Goal: Contribute content: Add original content to the website for others to see

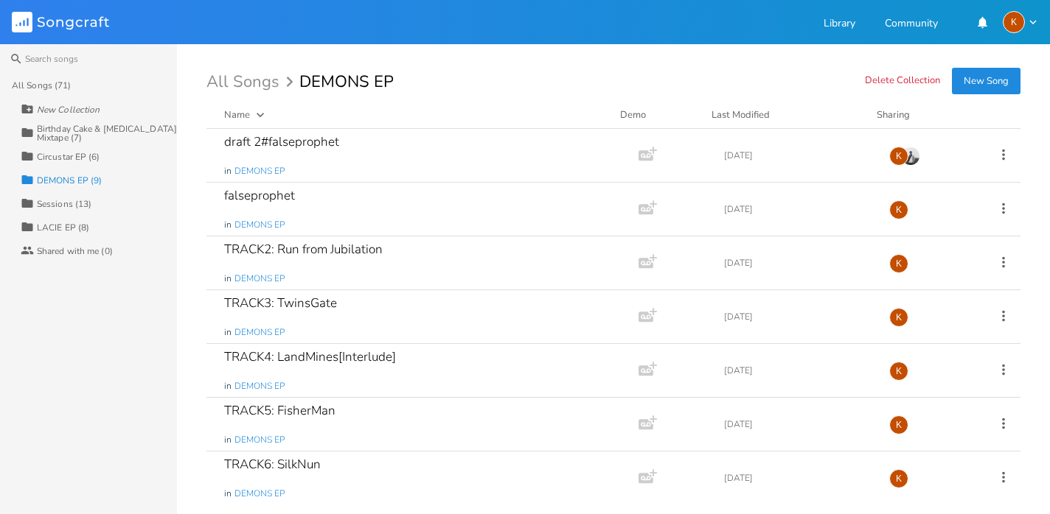
click at [360, 75] on input "DEMONS EP" at bounding box center [346, 82] width 94 height 16
click at [366, 81] on input "DEMONS EP" at bounding box center [346, 82] width 94 height 16
type input "DEMONS//073 EP"
drag, startPoint x: 0, startPoint y: 0, endPoint x: 430, endPoint y: 80, distance: 437.0
click at [430, 80] on div "All Songs DEMONS//073 EP" at bounding box center [613, 82] width 814 height 16
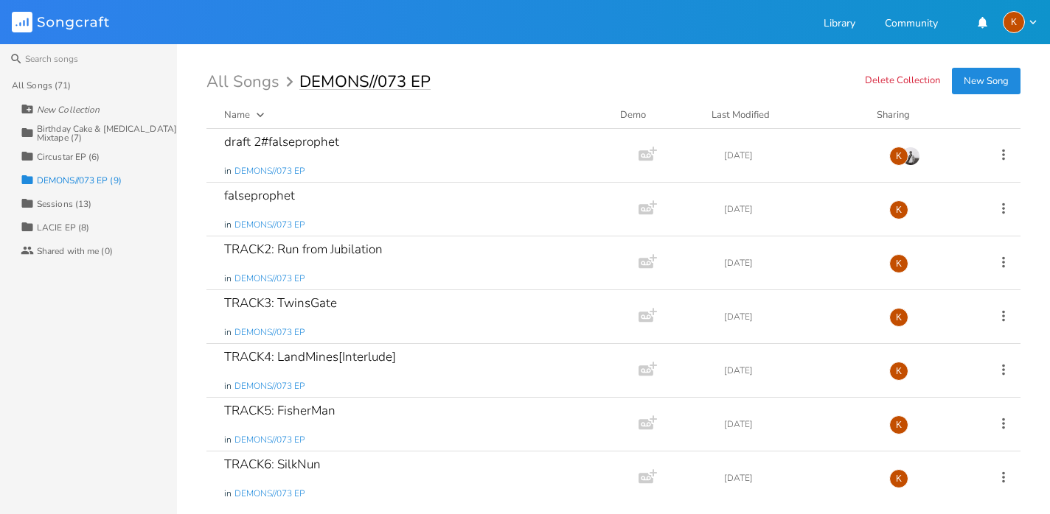
click at [424, 78] on input "DEMONS//073 EP" at bounding box center [364, 82] width 131 height 16
click at [481, 149] on div "draft 2#falseprophet in DEMONS//073 EP" at bounding box center [419, 155] width 391 height 53
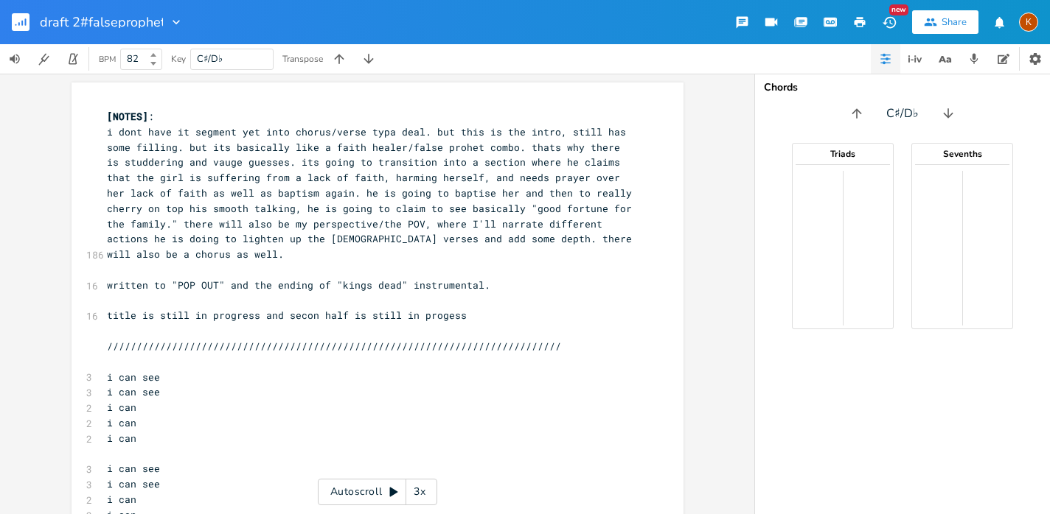
click at [209, 239] on span "i dont have it segment yet into chorus/verse typa deal. but this is the intro, …" at bounding box center [372, 193] width 531 height 136
click at [218, 260] on pre "i dont have it segment yet into chorus/verse typa deal. but this is the intro, …" at bounding box center [370, 194] width 532 height 138
type textarea "df"
type input "fa"
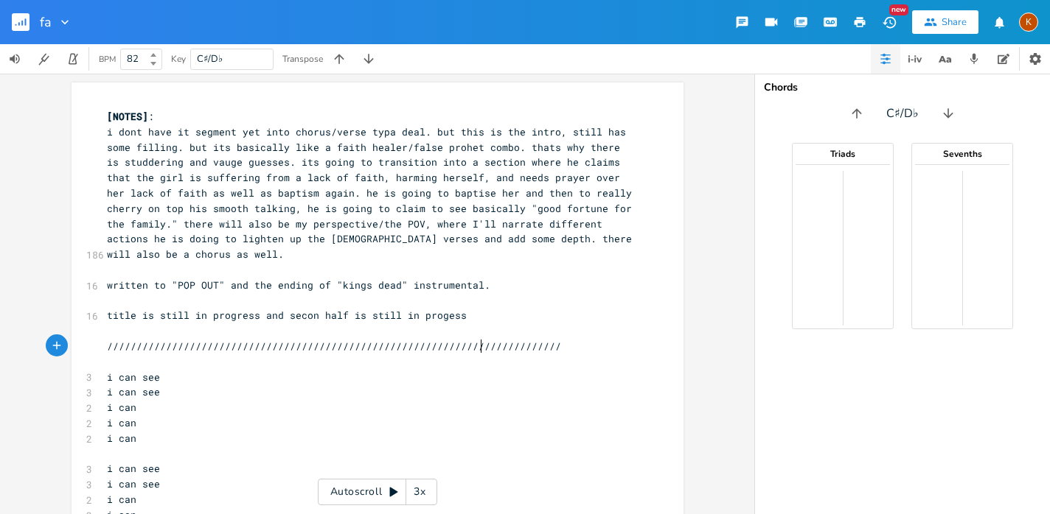
click at [473, 340] on span "/////////////////////////////////////////////////////////////////////////////" at bounding box center [334, 346] width 454 height 13
click at [297, 147] on span "i dont have it segment yet into chorus/verse typa deal. but this is the intro, …" at bounding box center [372, 193] width 531 height 136
type textarea "df"
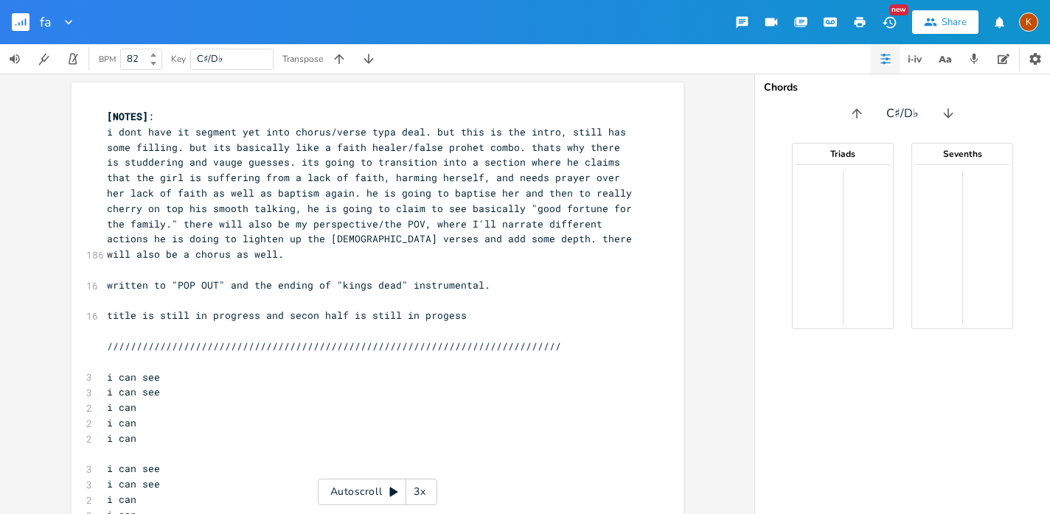
type input "f"
type input "p"
type input "[DEMOGRAPHIC_DATA]"
click at [20, 15] on rect "button" at bounding box center [21, 22] width 18 height 18
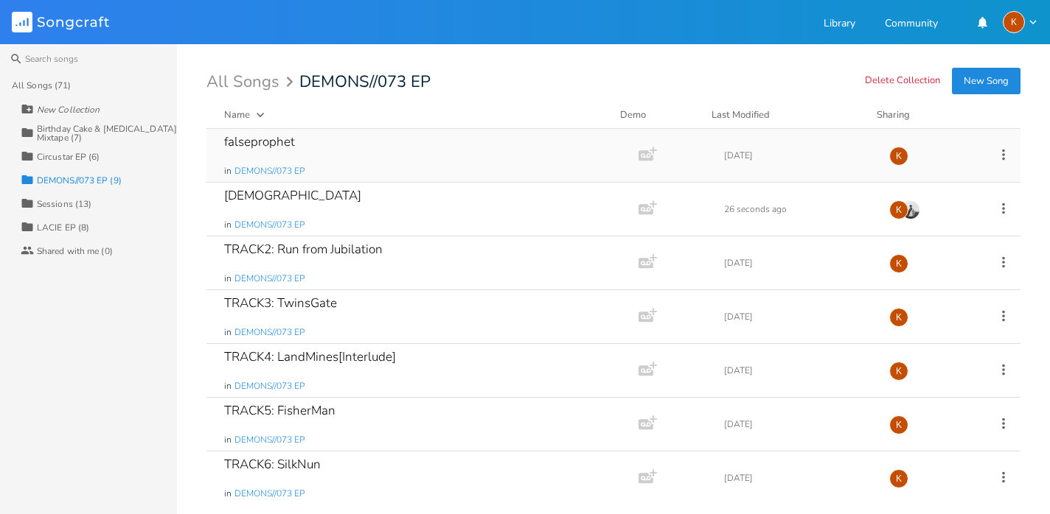
click at [1002, 155] on icon at bounding box center [1003, 154] width 3 height 11
click at [932, 299] on li "[PERSON_NAME]" at bounding box center [935, 302] width 118 height 25
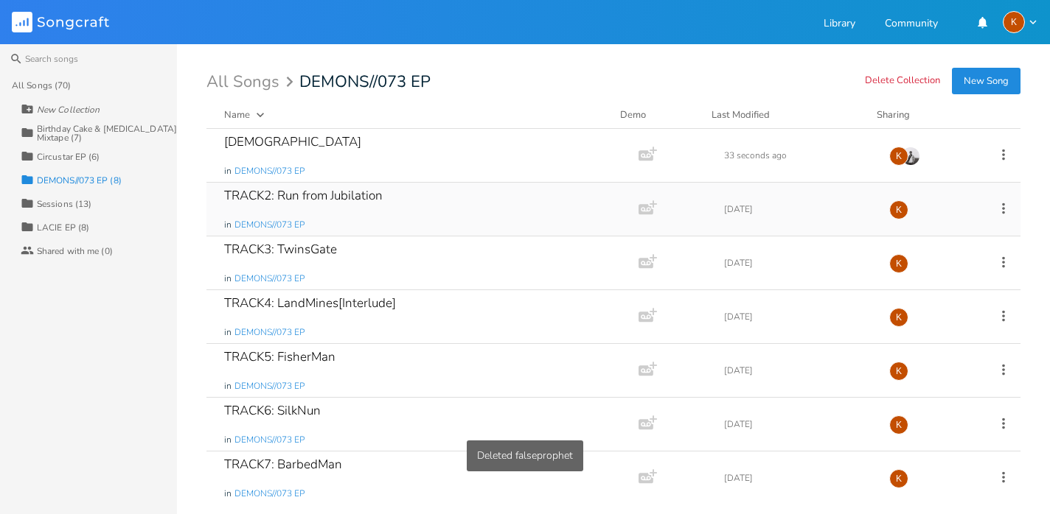
click at [996, 211] on icon at bounding box center [1003, 208] width 16 height 16
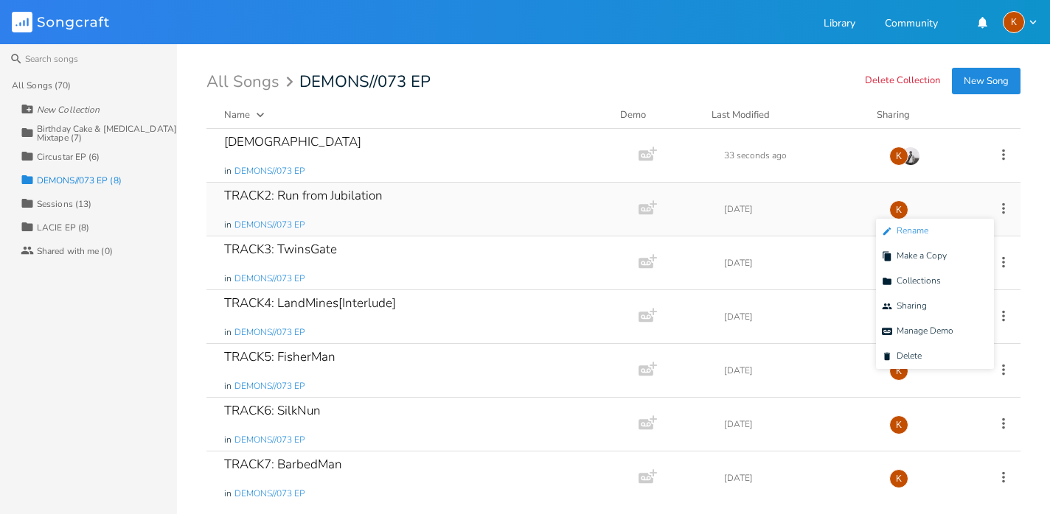
click at [926, 234] on span "Edit Rename" at bounding box center [905, 231] width 46 height 10
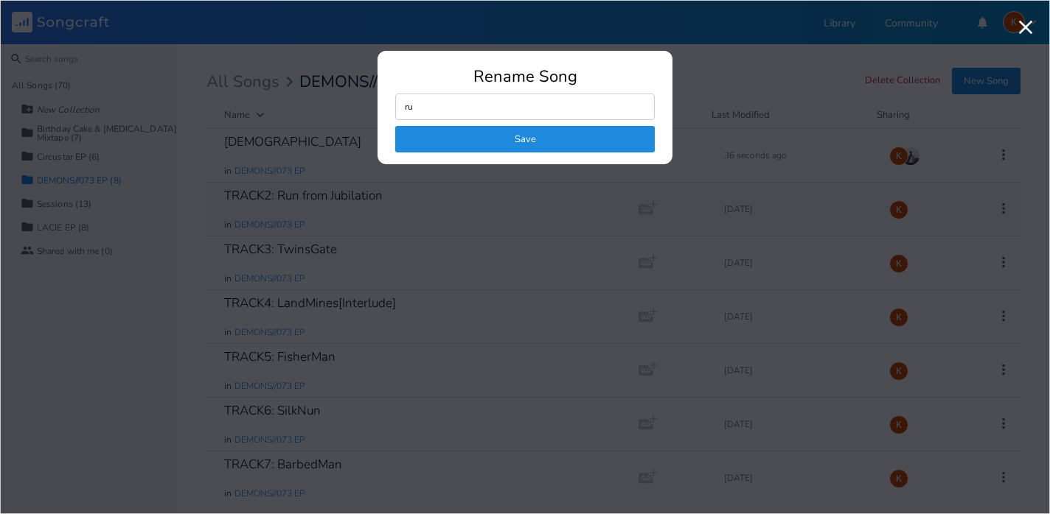
type input "r"
type input "RUNRUN"
click button "Save" at bounding box center [524, 139] width 259 height 27
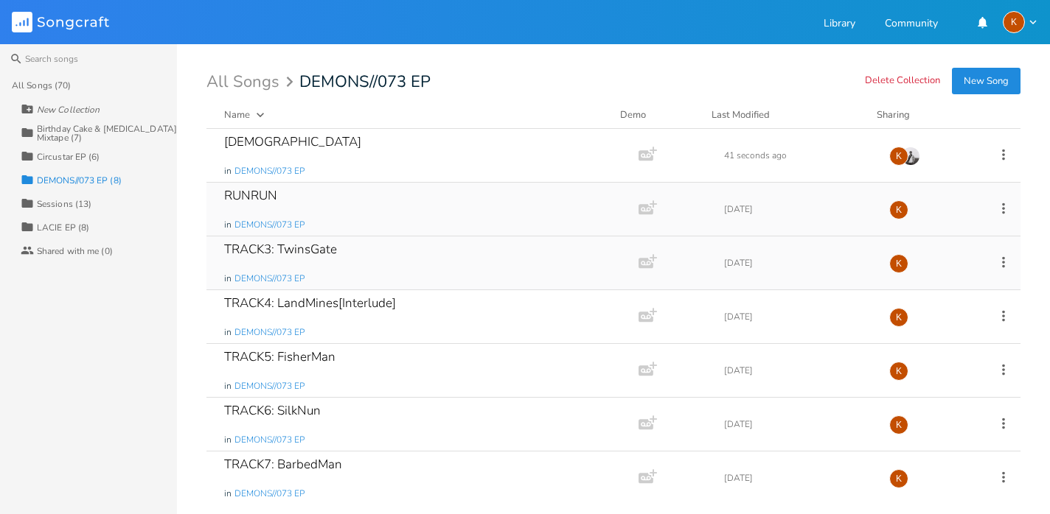
click at [995, 259] on icon at bounding box center [1003, 262] width 16 height 16
click at [919, 405] on span "[PERSON_NAME]" at bounding box center [902, 410] width 40 height 10
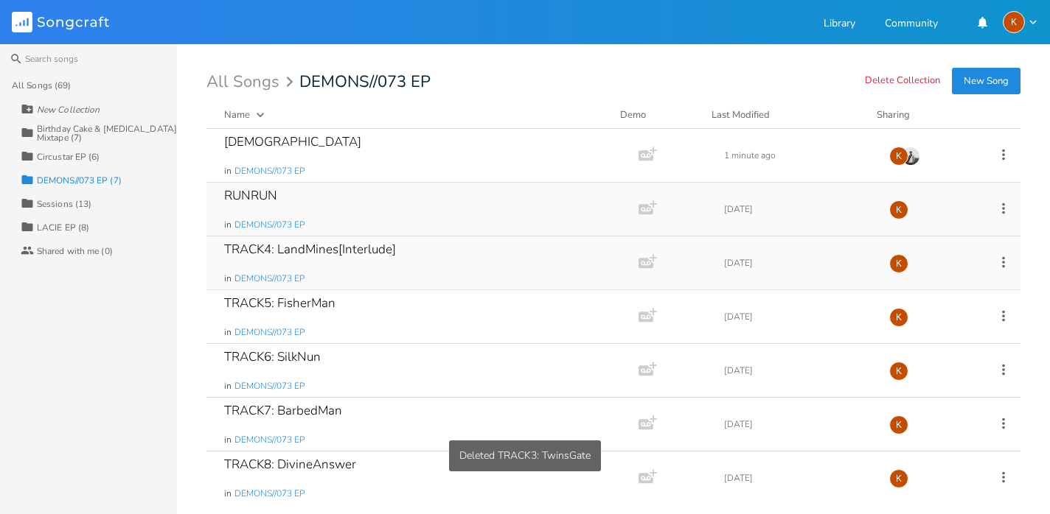
click at [996, 259] on icon at bounding box center [1003, 262] width 16 height 16
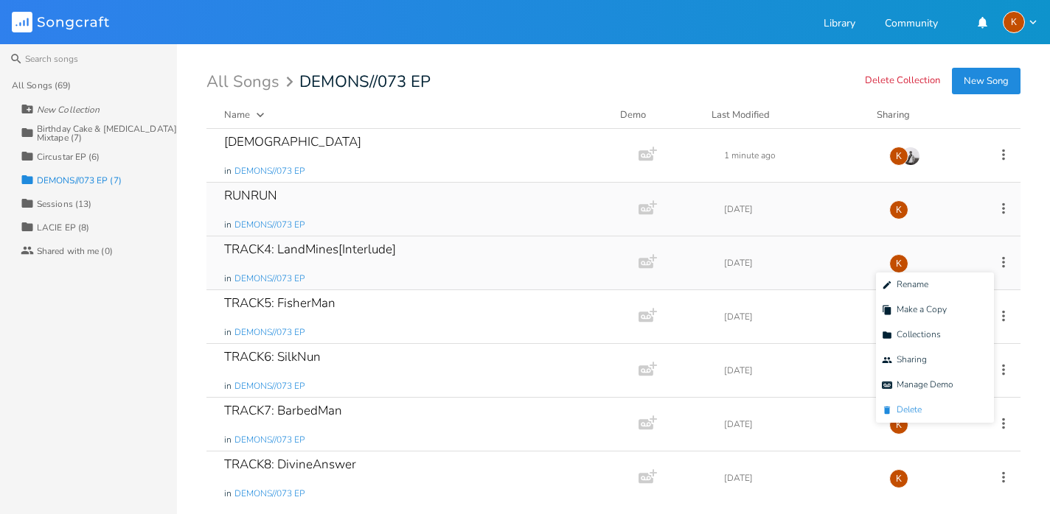
click at [921, 408] on span "[PERSON_NAME]" at bounding box center [902, 410] width 40 height 10
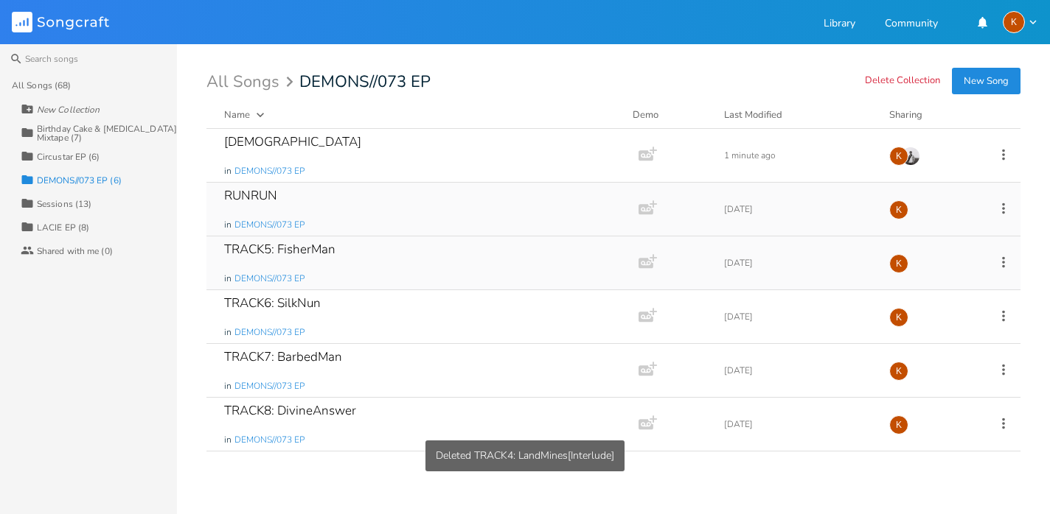
click at [1003, 256] on icon at bounding box center [1003, 262] width 16 height 16
click at [925, 405] on span "[PERSON_NAME]" at bounding box center [910, 410] width 40 height 10
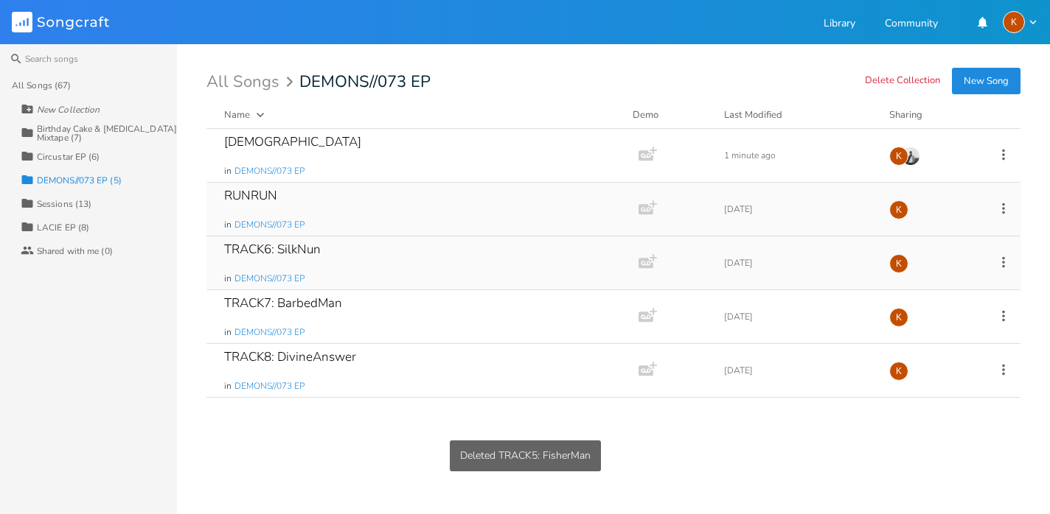
click at [1000, 257] on icon at bounding box center [1003, 262] width 16 height 16
click at [936, 408] on li "[PERSON_NAME]" at bounding box center [943, 410] width 118 height 25
click at [1007, 261] on icon at bounding box center [1003, 262] width 16 height 16
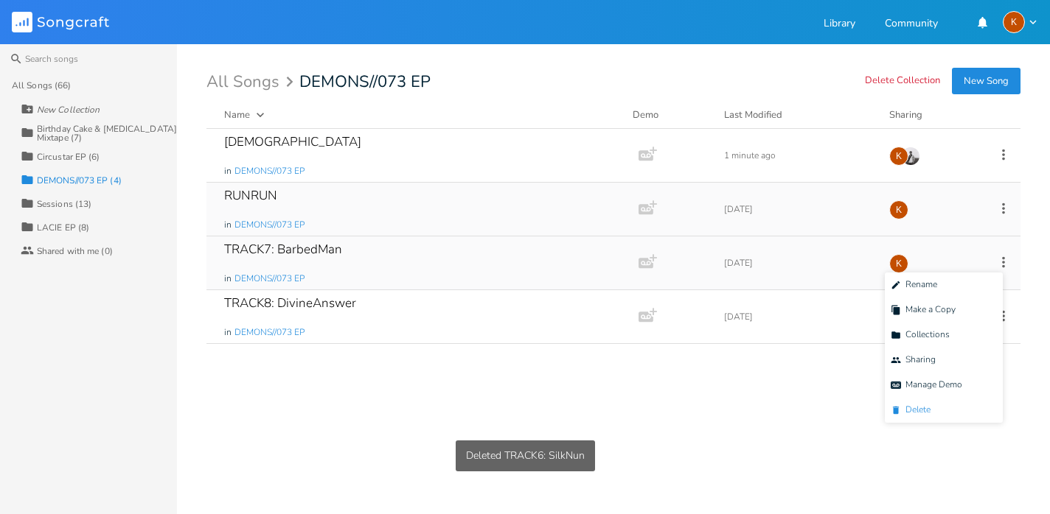
click at [912, 412] on span "[PERSON_NAME]" at bounding box center [910, 410] width 40 height 10
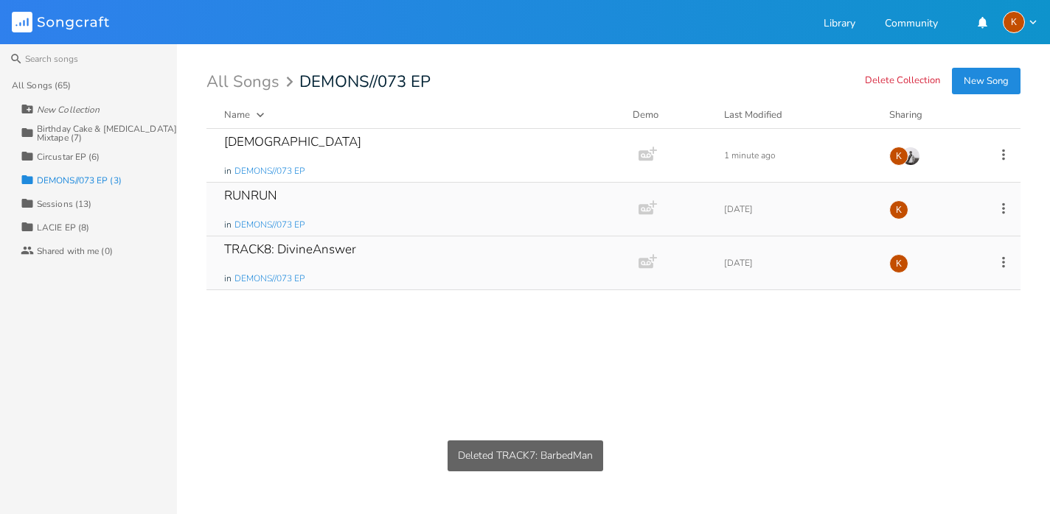
click at [1002, 264] on icon at bounding box center [1003, 262] width 16 height 16
click at [924, 406] on span "[PERSON_NAME]" at bounding box center [910, 410] width 40 height 10
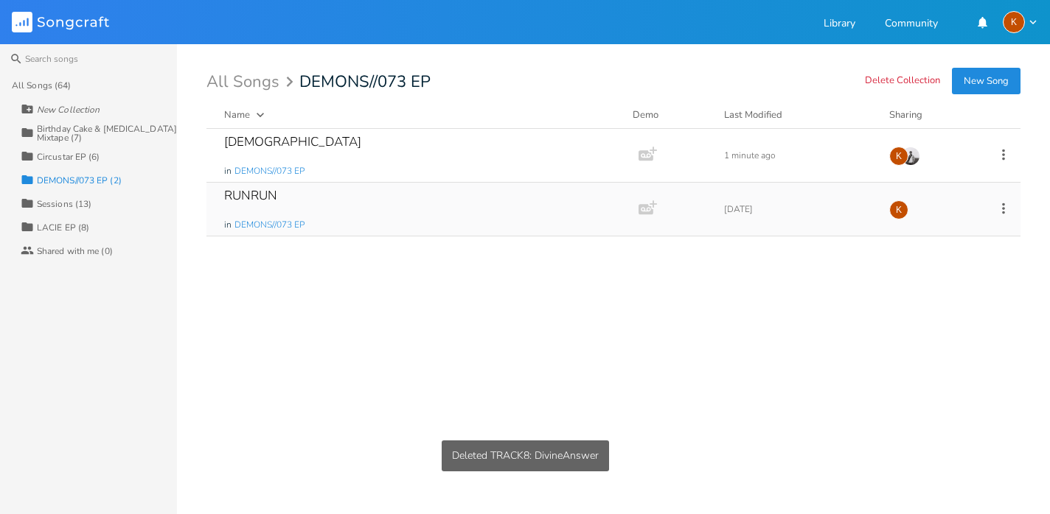
click at [84, 153] on div "Circustar EP (6)" at bounding box center [68, 157] width 63 height 9
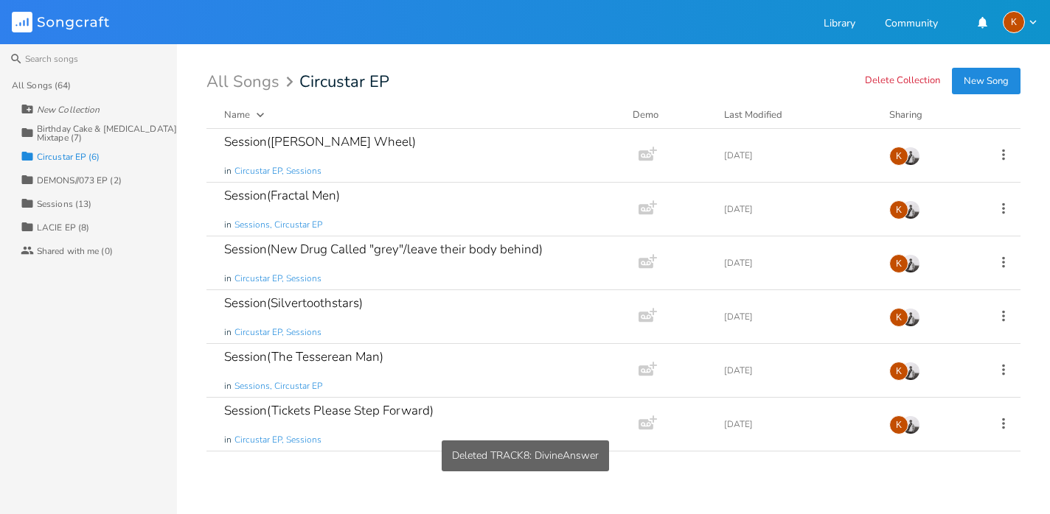
click at [72, 178] on div "DEMONS//073 EP (2)" at bounding box center [79, 180] width 85 height 9
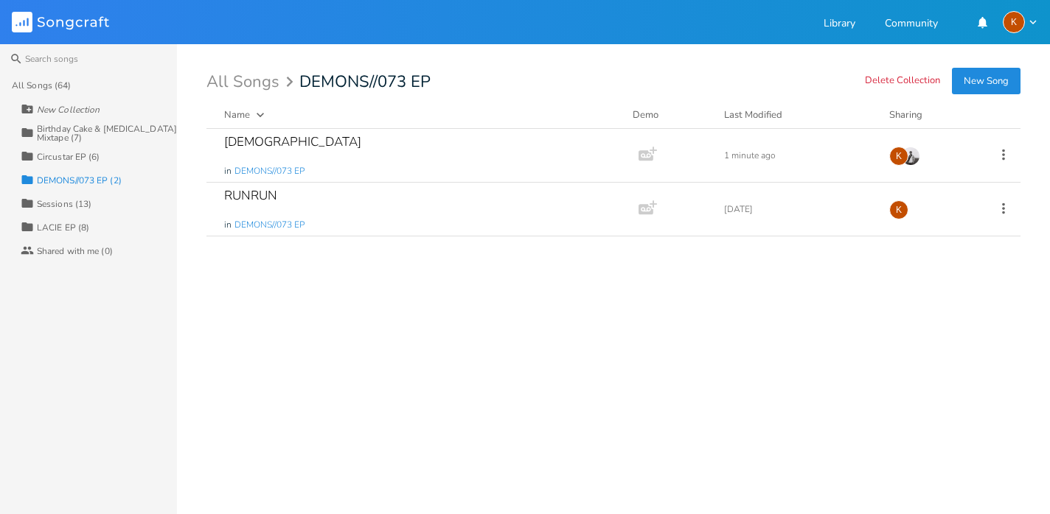
click at [69, 209] on div "Sessions (13)" at bounding box center [64, 204] width 55 height 9
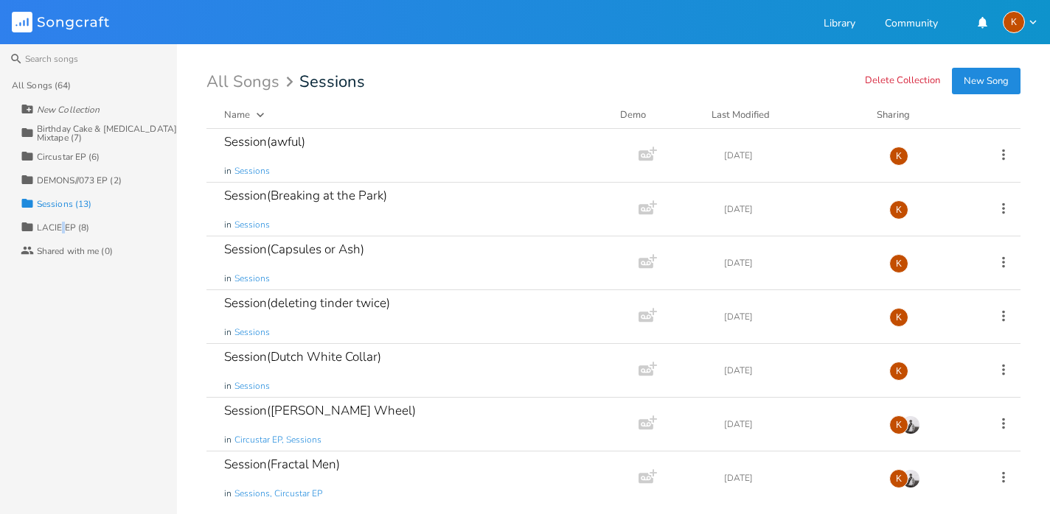
click at [63, 228] on div "LACIE EP (8)" at bounding box center [63, 227] width 52 height 9
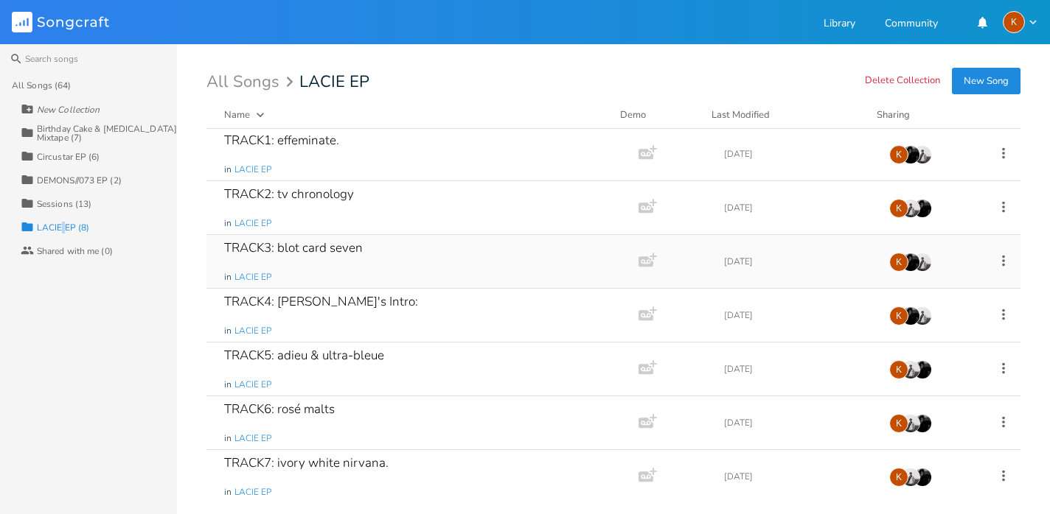
scroll to position [57, 0]
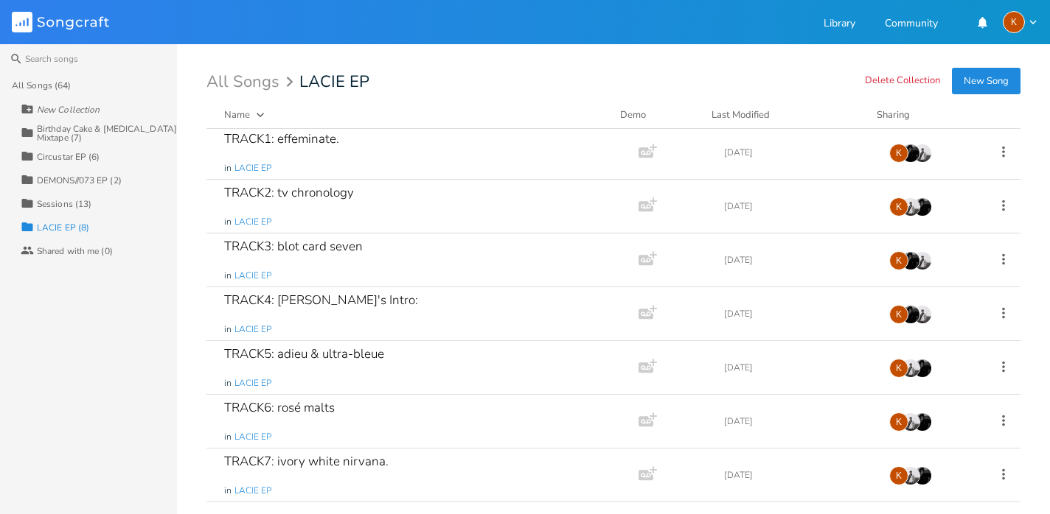
click at [72, 130] on div "Birthday Cake & [MEDICAL_DATA] Mixtape (7)" at bounding box center [107, 134] width 140 height 18
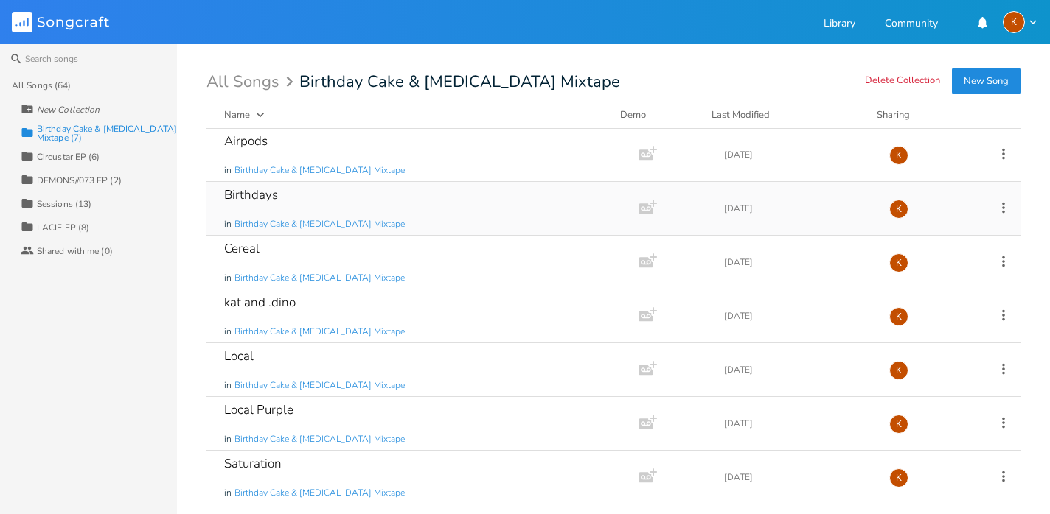
scroll to position [0, 0]
click at [978, 87] on button "New Song" at bounding box center [986, 81] width 69 height 27
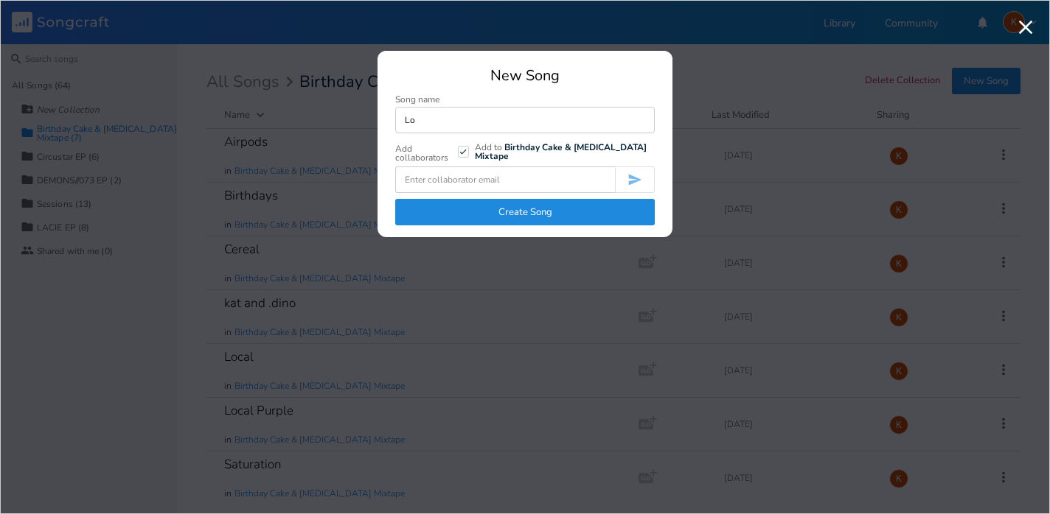
type input "L"
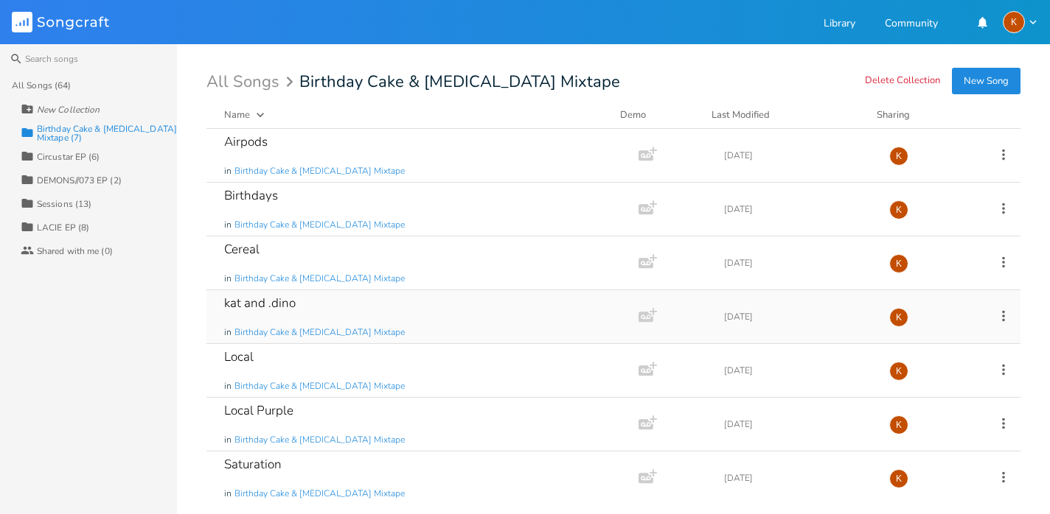
click at [997, 316] on icon at bounding box center [1003, 316] width 16 height 16
click at [951, 332] on li "Edit Rename" at bounding box center [935, 339] width 118 height 25
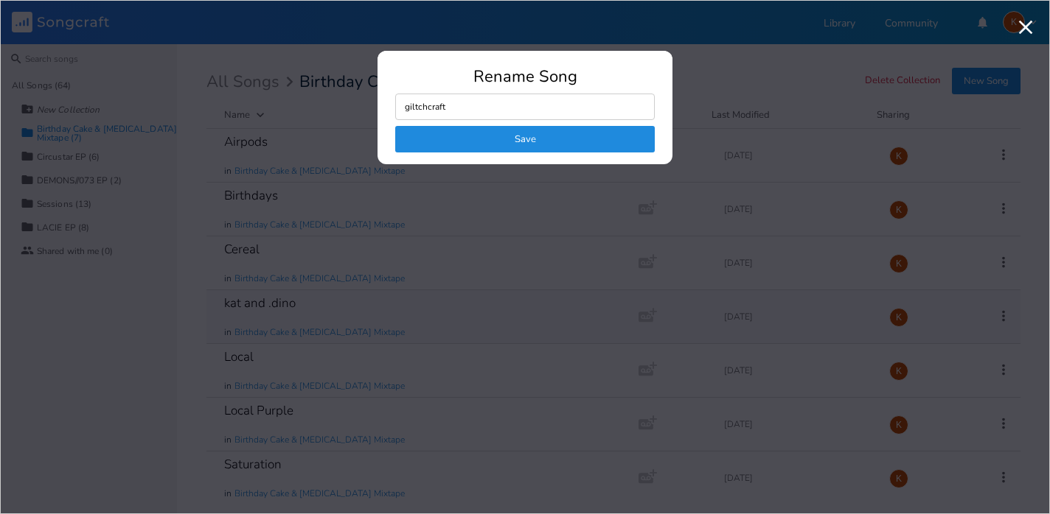
click at [447, 107] on input "giltchcraft" at bounding box center [524, 107] width 259 height 27
drag, startPoint x: 450, startPoint y: 110, endPoint x: 434, endPoint y: 111, distance: 16.3
click at [433, 111] on input "giltchcraft" at bounding box center [524, 107] width 259 height 27
type input "giltch"
click at [480, 138] on button "Save" at bounding box center [524, 139] width 259 height 27
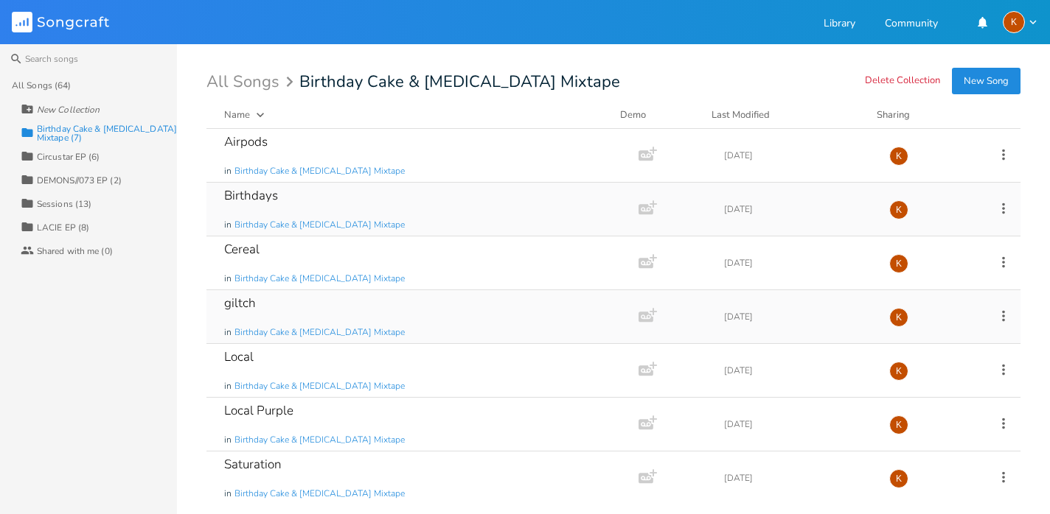
scroll to position [3, 0]
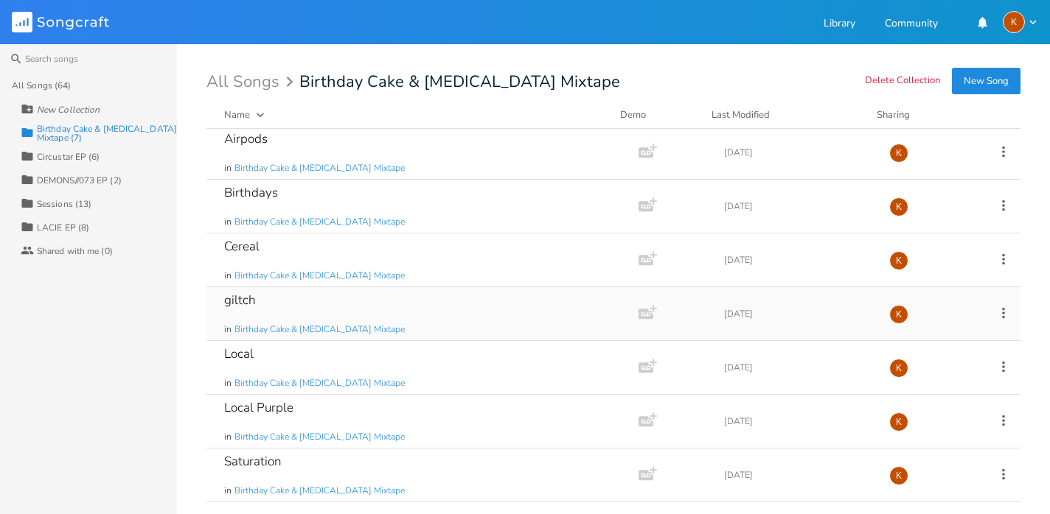
click at [995, 302] on div "giltch in Birthday Cake & [MEDICAL_DATA] Mixtape Add Demo [DATE] K" at bounding box center [613, 314] width 814 height 54
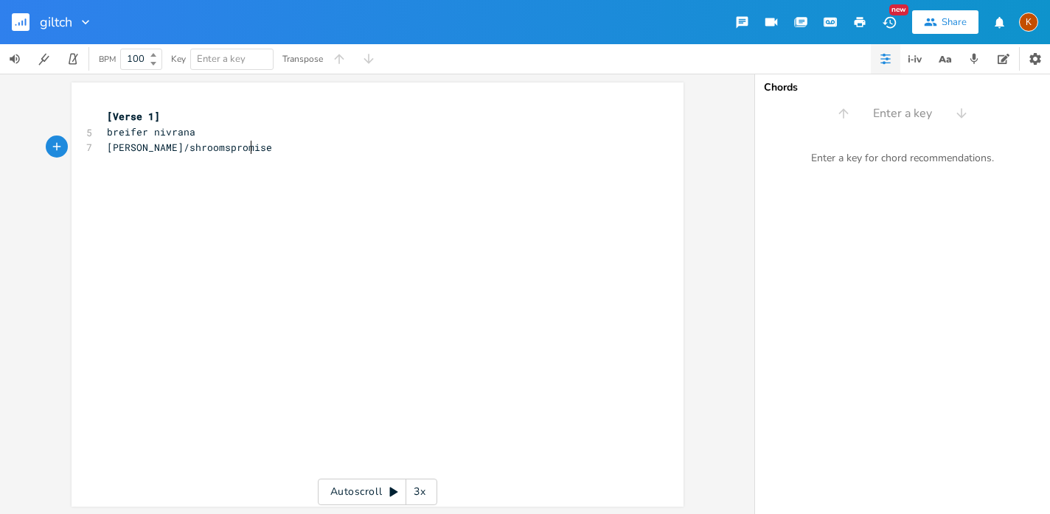
click at [296, 147] on pre "[PERSON_NAME]/shroomspromise" at bounding box center [370, 147] width 532 height 15
type textarea "[Verse 1] breifer nivrana [PERSON_NAME]/shroomspromise sdfgjkhsdkfjh"
click at [27, 24] on rect "button" at bounding box center [21, 22] width 18 height 18
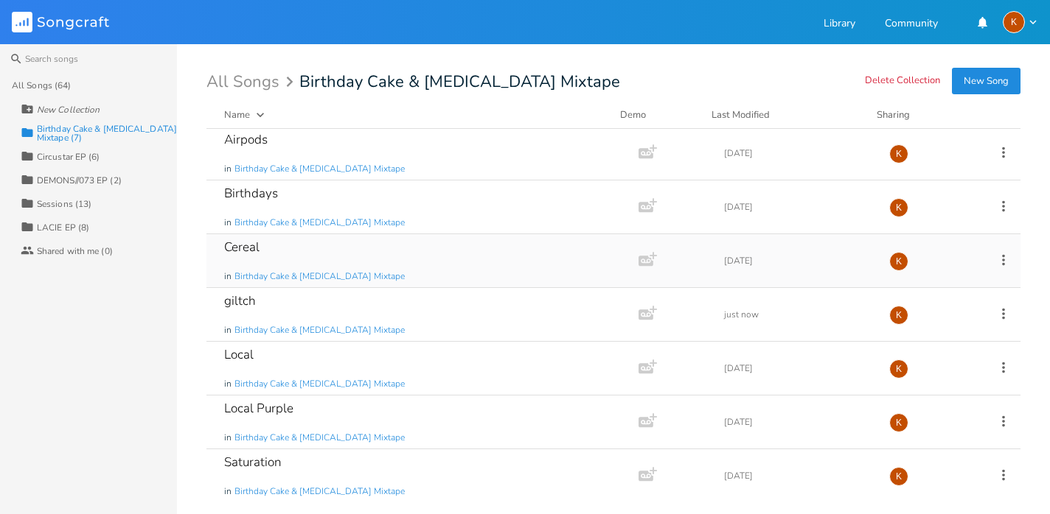
scroll to position [3, 0]
click at [995, 312] on icon at bounding box center [1003, 313] width 16 height 16
click at [954, 332] on li "Edit Rename" at bounding box center [935, 336] width 118 height 25
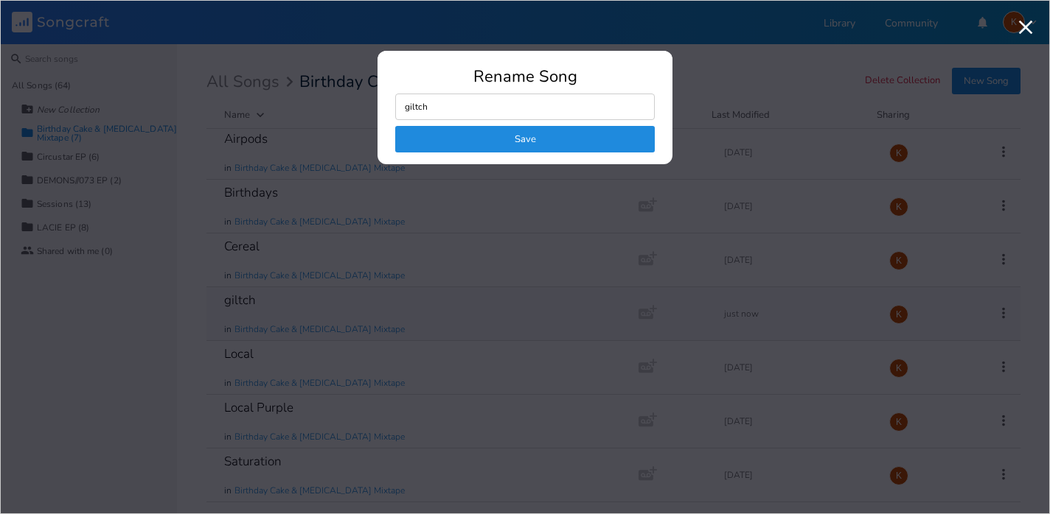
click at [409, 105] on input "giltch" at bounding box center [524, 107] width 259 height 27
type input "Giltch"
click at [604, 143] on button "Save" at bounding box center [524, 139] width 259 height 27
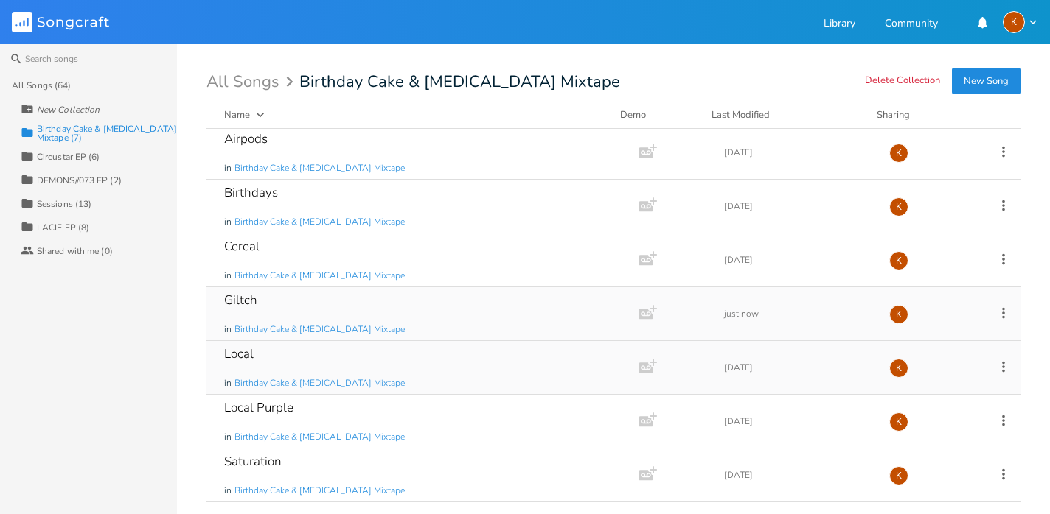
click at [1002, 367] on icon at bounding box center [1003, 366] width 3 height 11
click at [959, 416] on div "Local Purple in Birthday Cake & [MEDICAL_DATA] Mixtape Add Demo [DATE] K" at bounding box center [613, 422] width 814 height 54
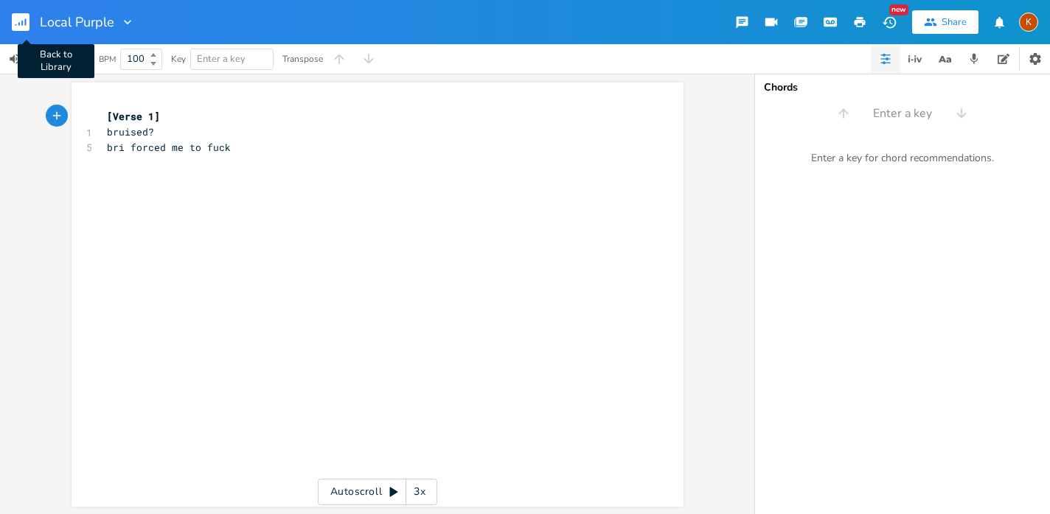
click at [21, 24] on icon "button" at bounding box center [21, 23] width 1 height 5
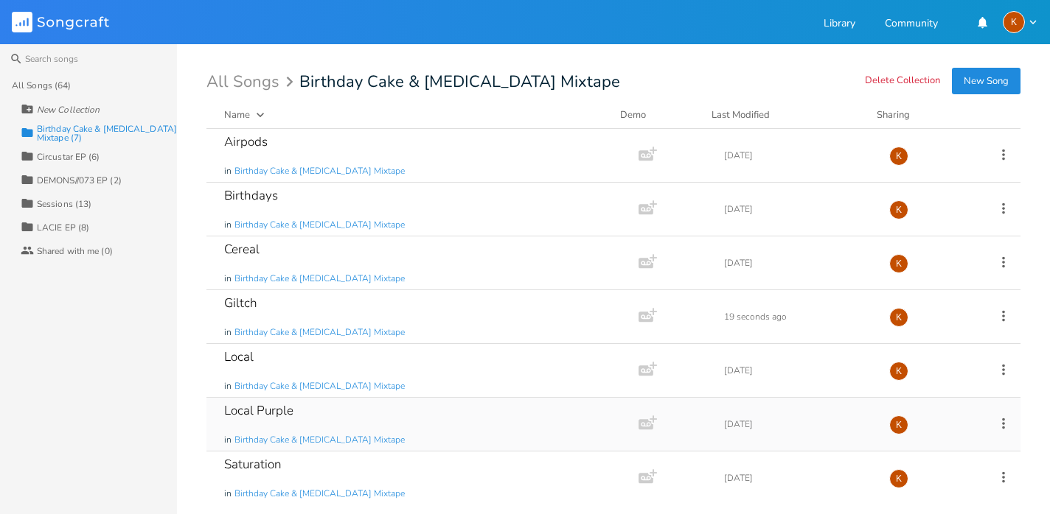
click at [995, 422] on icon at bounding box center [1003, 424] width 16 height 16
click at [439, 355] on div "Local in Birthday Cake & [MEDICAL_DATA] Mixtape" at bounding box center [419, 370] width 391 height 53
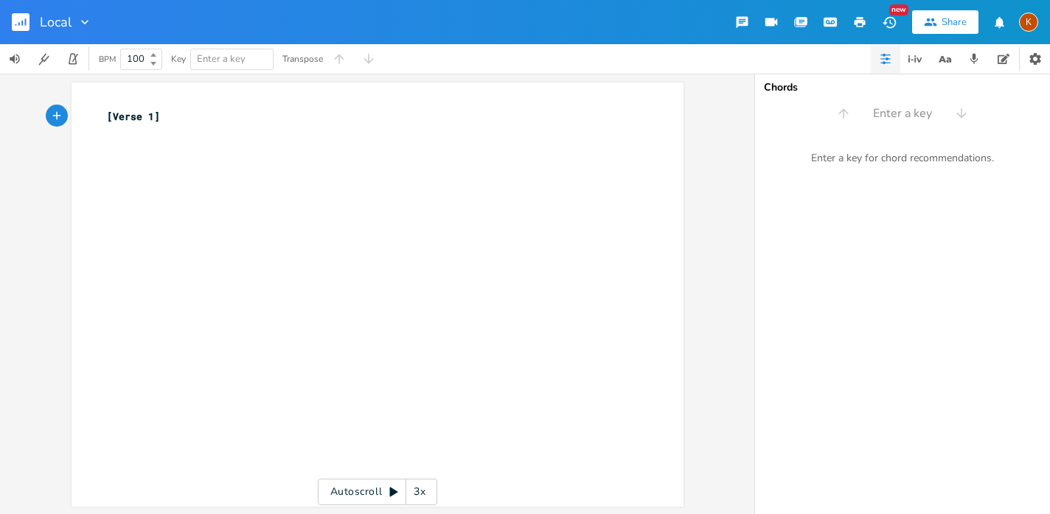
click at [18, 23] on rect "button" at bounding box center [21, 22] width 18 height 18
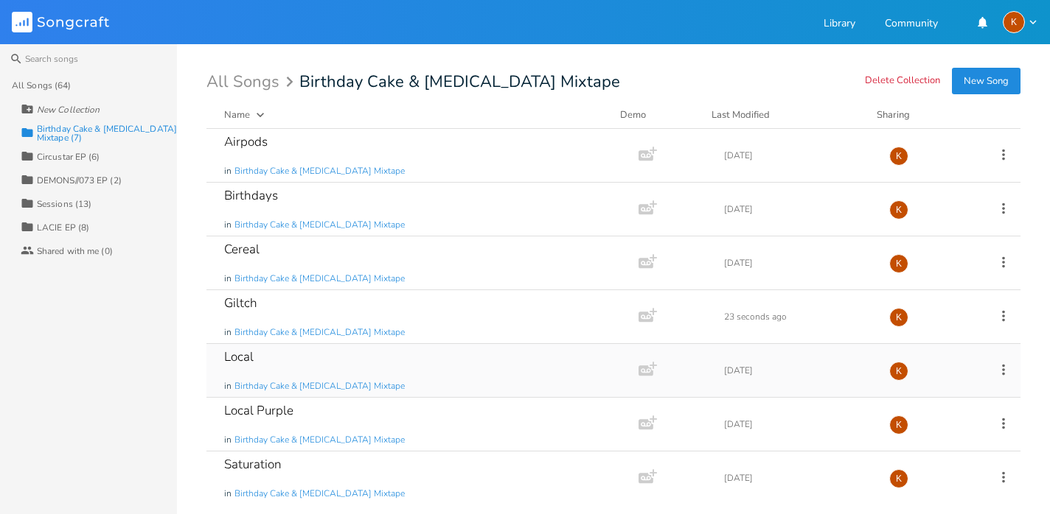
click at [995, 368] on icon at bounding box center [1003, 370] width 16 height 16
click at [945, 352] on li "[PERSON_NAME]" at bounding box center [935, 354] width 118 height 25
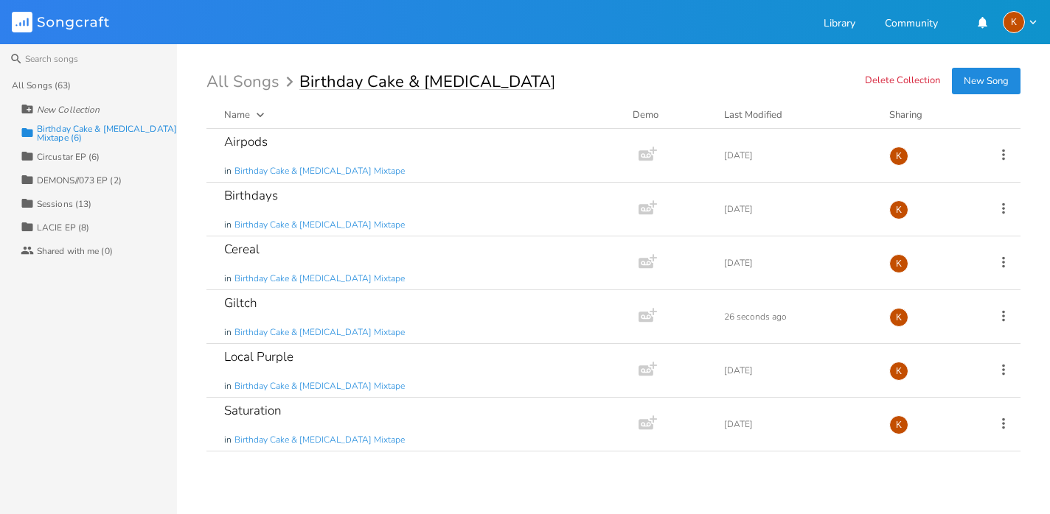
click at [442, 83] on input "Birthday Cake & [MEDICAL_DATA] Mixtape" at bounding box center [426, 82] width 254 height 16
